Goal: Task Accomplishment & Management: Complete application form

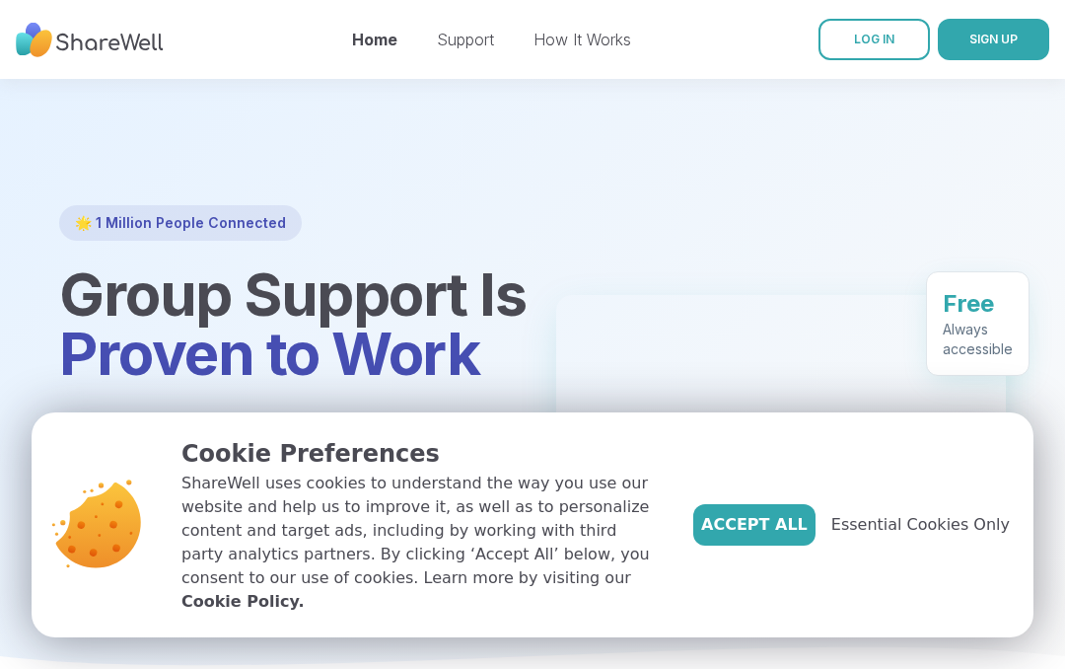
click at [1008, 31] on span "SIGN UP" at bounding box center [993, 40] width 48 height 18
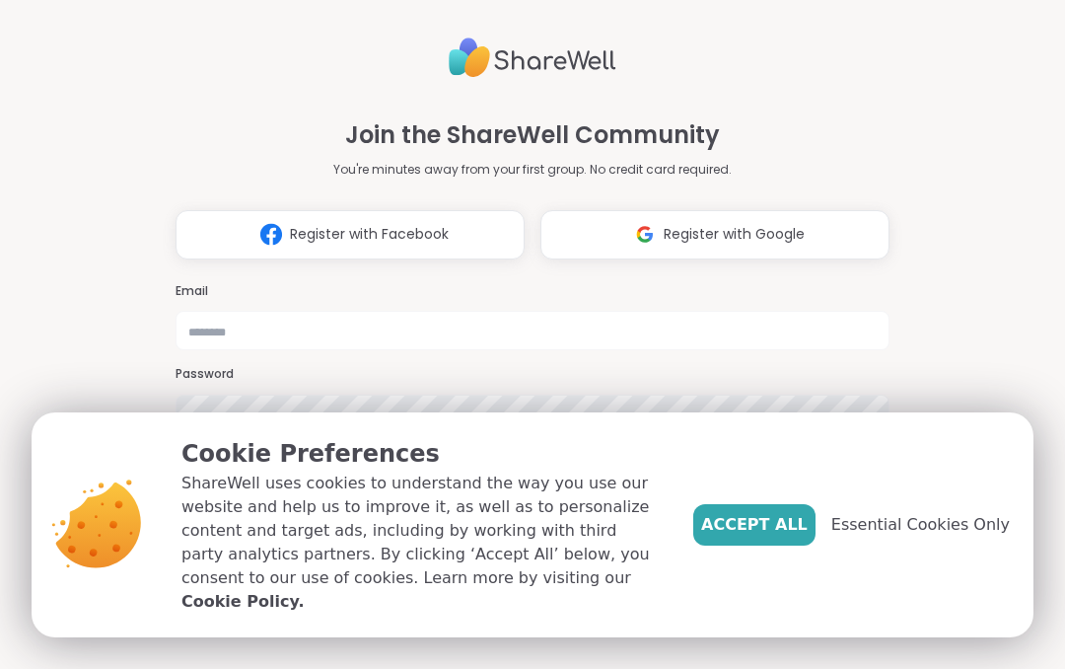
click at [824, 210] on button "Register with Google" at bounding box center [714, 234] width 349 height 49
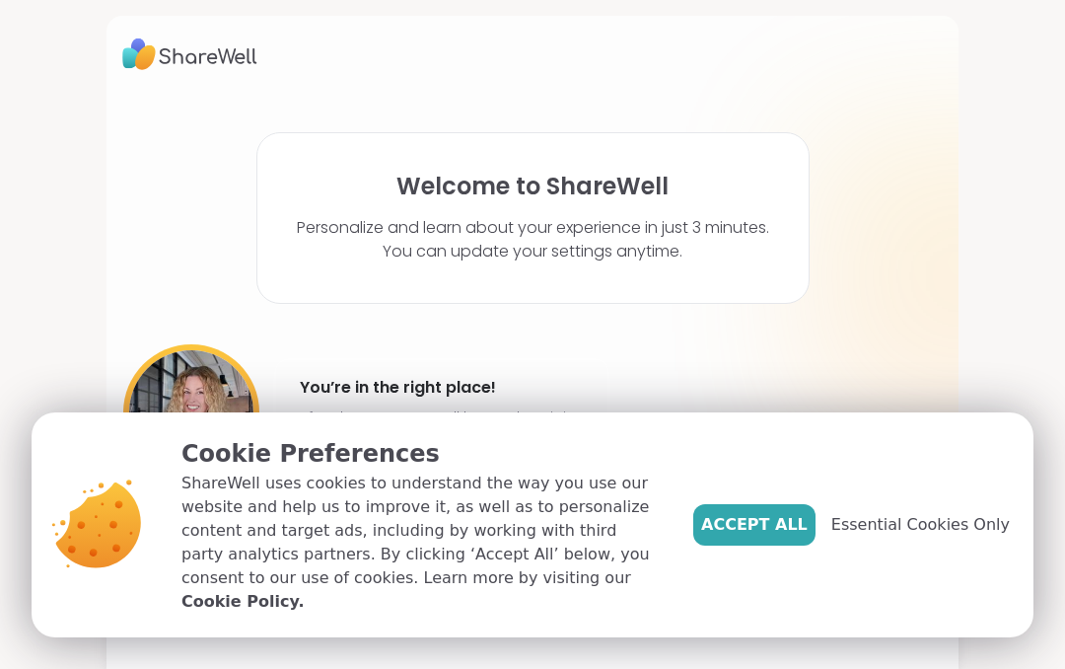
click at [792, 531] on span "Accept All" at bounding box center [754, 525] width 106 height 24
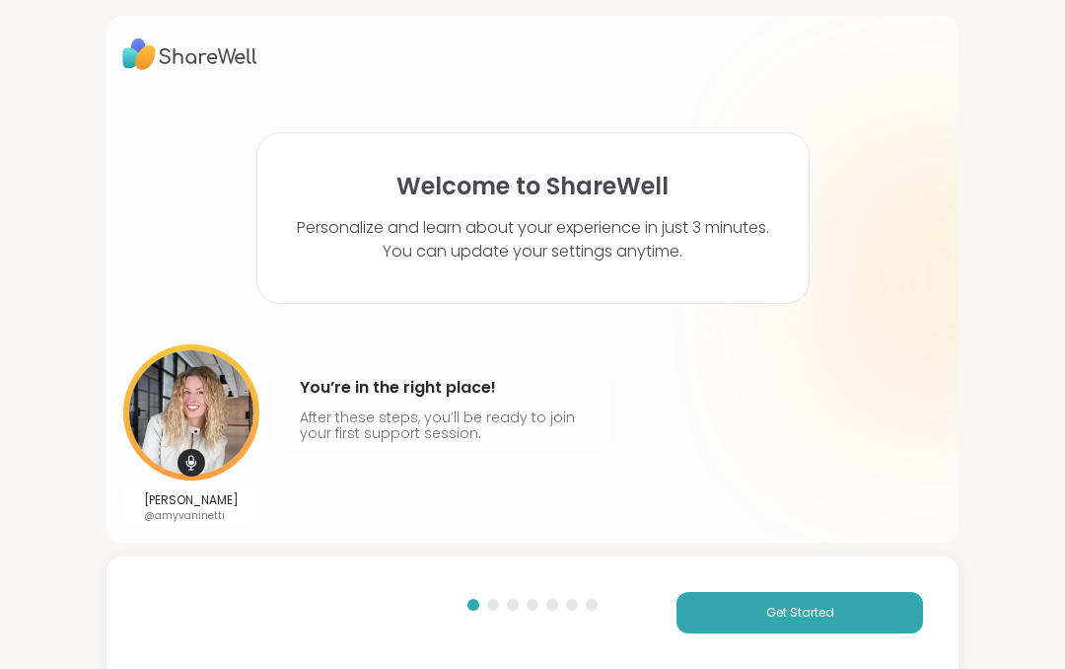
click at [855, 599] on button "Get Started" at bounding box center [799, 612] width 247 height 41
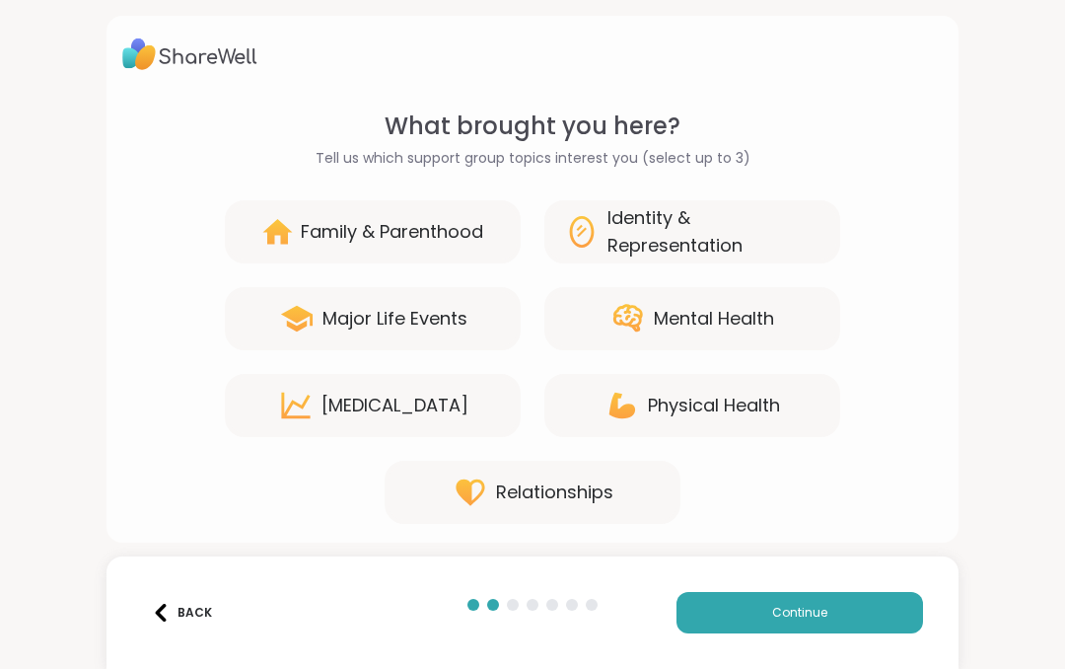
click at [772, 413] on div "Physical Health" at bounding box center [714, 405] width 132 height 28
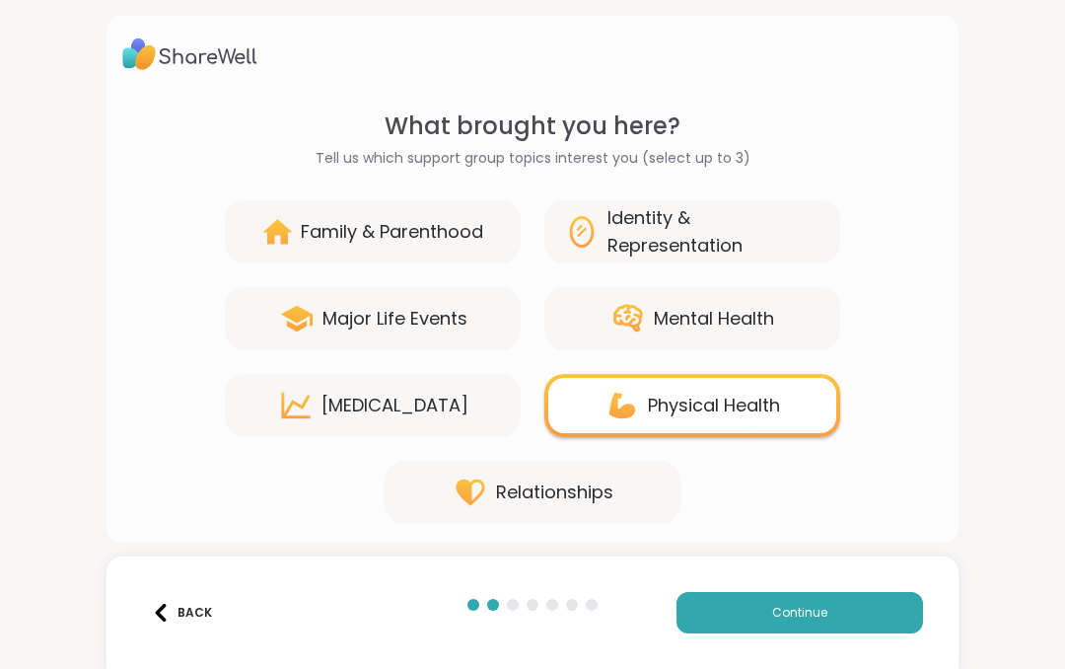
click at [461, 318] on div "Major Life Events" at bounding box center [394, 319] width 145 height 28
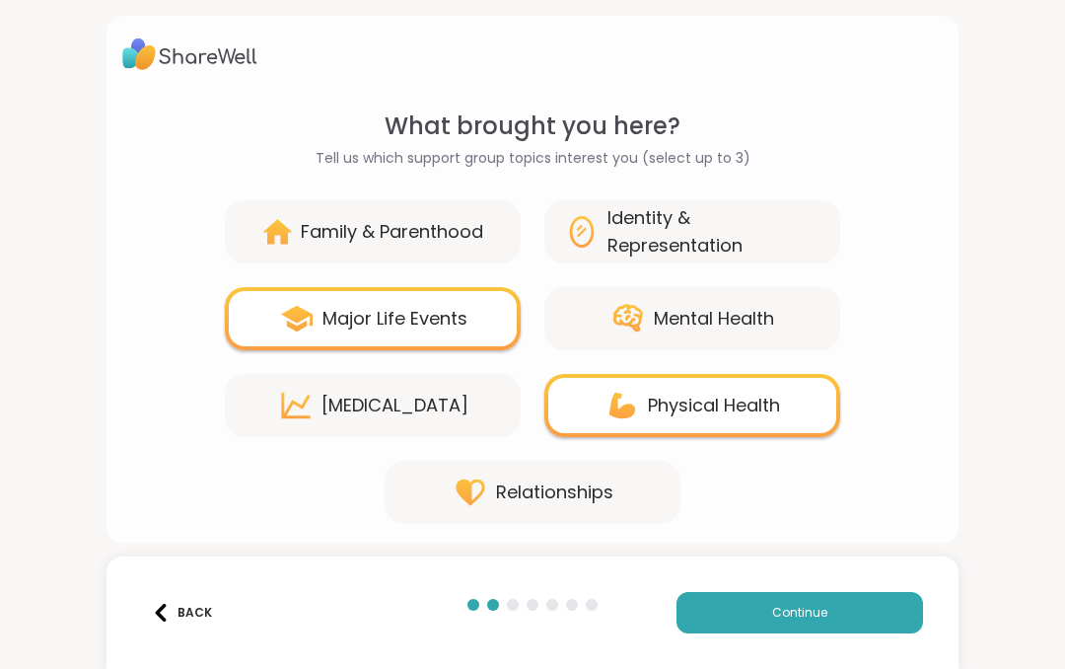
click at [467, 240] on div "Family & Parenthood" at bounding box center [392, 232] width 182 height 28
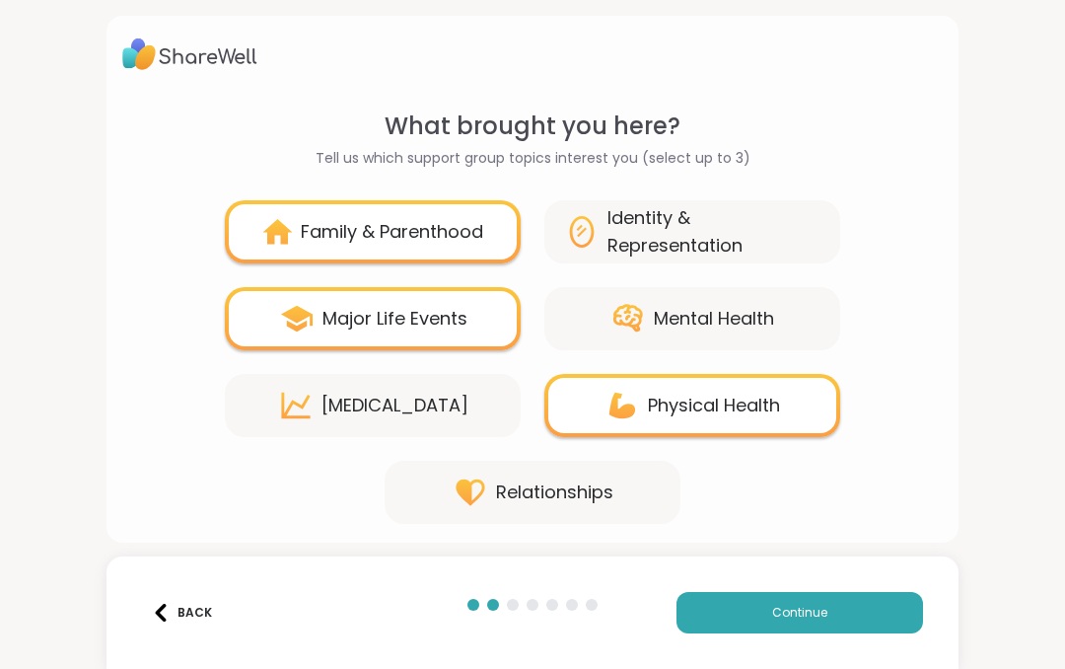
click at [646, 475] on div "Relationships" at bounding box center [533, 491] width 296 height 63
click at [805, 614] on span "Continue" at bounding box center [799, 612] width 55 height 18
